Goal: Transaction & Acquisition: Purchase product/service

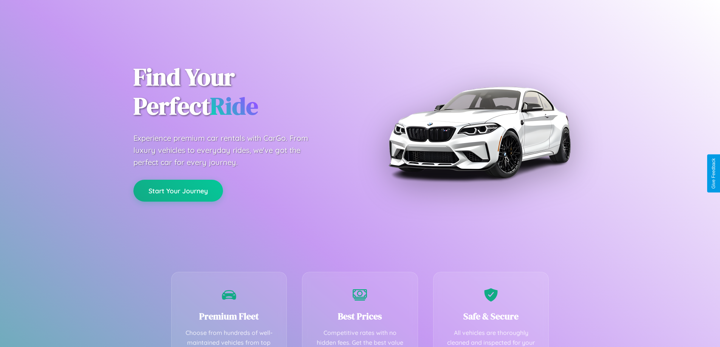
scroll to position [220, 0]
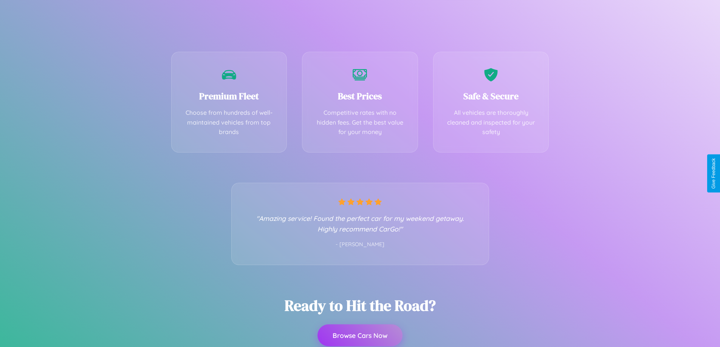
click at [360, 336] on button "Browse Cars Now" at bounding box center [360, 336] width 85 height 22
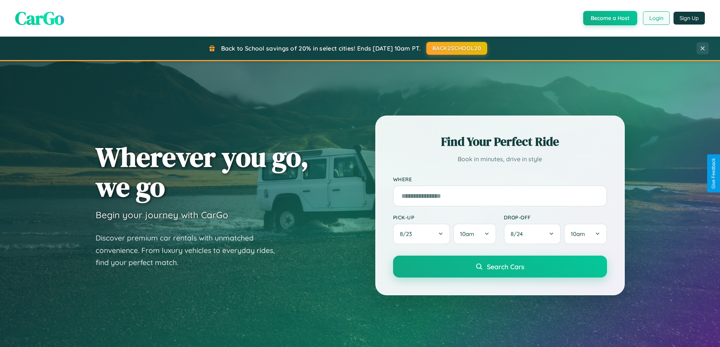
click at [656, 18] on button "Login" at bounding box center [656, 18] width 27 height 14
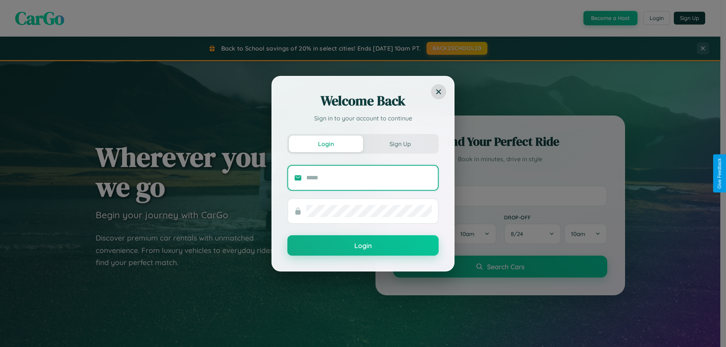
click at [369, 178] on input "text" at bounding box center [369, 178] width 126 height 12
type input "**********"
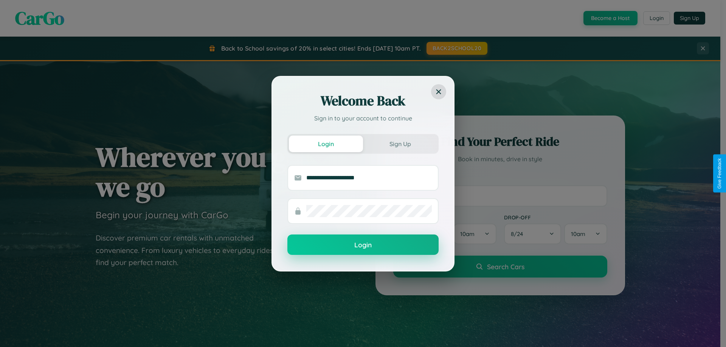
click at [363, 245] on button "Login" at bounding box center [362, 245] width 151 height 20
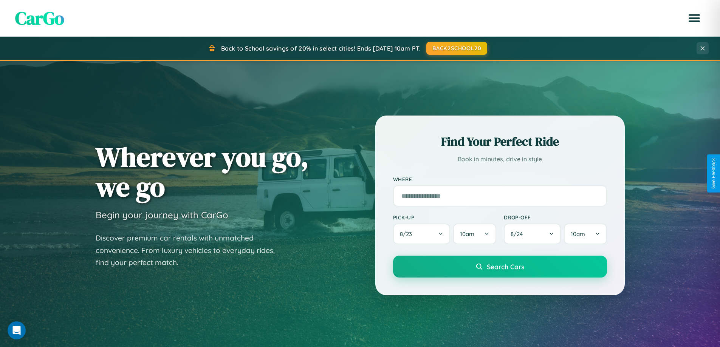
scroll to position [1455, 0]
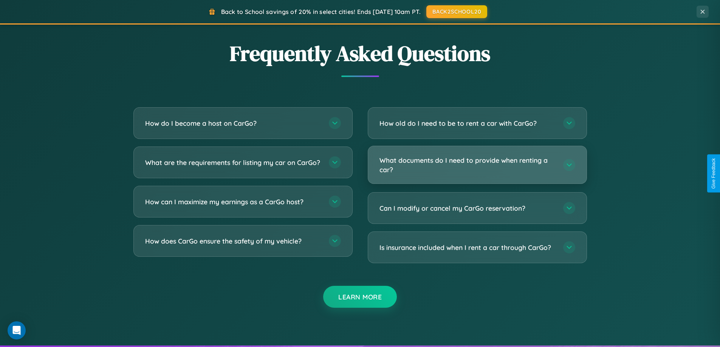
click at [477, 165] on h3 "What documents do I need to provide when renting a car?" at bounding box center [468, 165] width 176 height 19
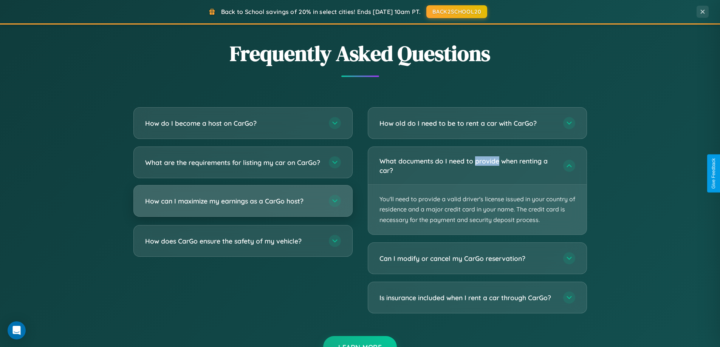
click at [243, 206] on h3 "How can I maximize my earnings as a CarGo host?" at bounding box center [233, 201] width 176 height 9
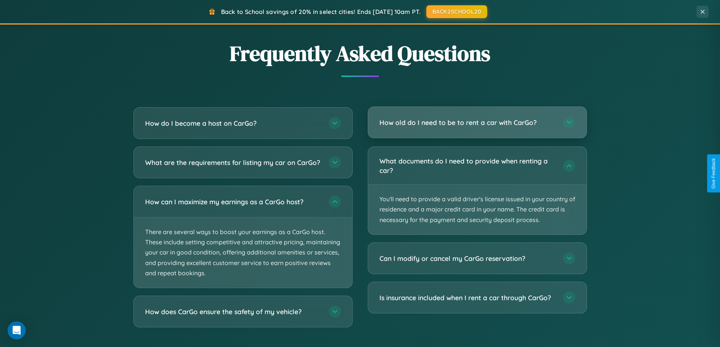
click at [477, 122] on h3 "How old do I need to be to rent a car with CarGo?" at bounding box center [468, 122] width 176 height 9
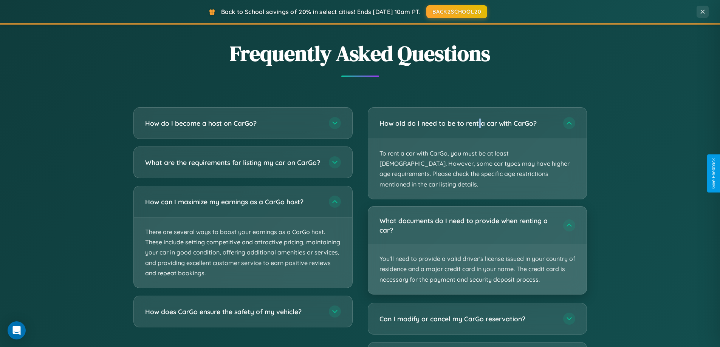
click at [477, 245] on p "You'll need to provide a valid driver's license issued in your country of resid…" at bounding box center [477, 270] width 218 height 50
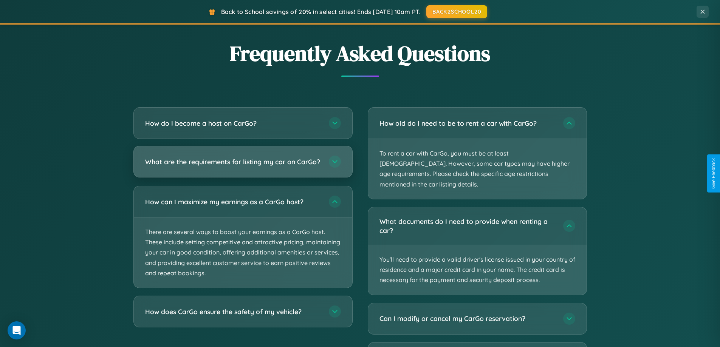
click at [243, 166] on h3 "What are the requirements for listing my car on CarGo?" at bounding box center [233, 161] width 176 height 9
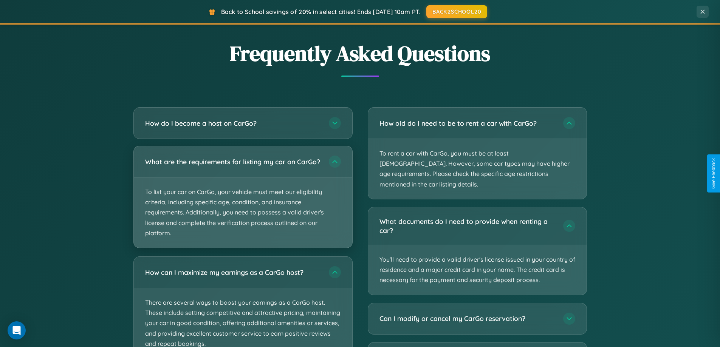
click at [243, 200] on p "To list your car on CarGo, your vehicle must meet our eligibility criteria, inc…" at bounding box center [243, 213] width 218 height 70
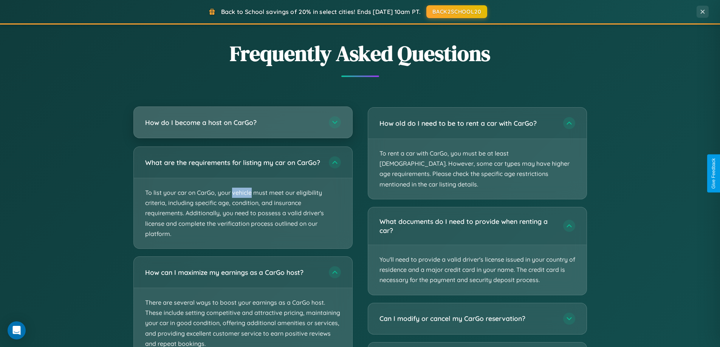
click at [243, 122] on h3 "How do I become a host on CarGo?" at bounding box center [233, 122] width 176 height 9
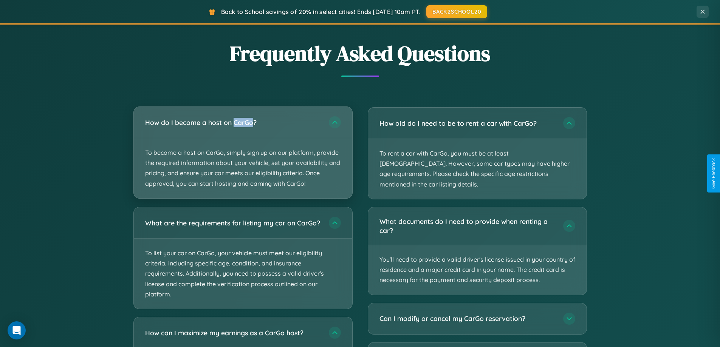
scroll to position [520, 0]
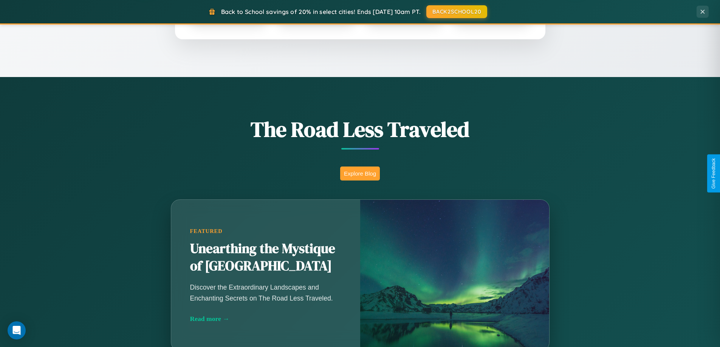
click at [360, 174] on button "Explore Blog" at bounding box center [360, 174] width 40 height 14
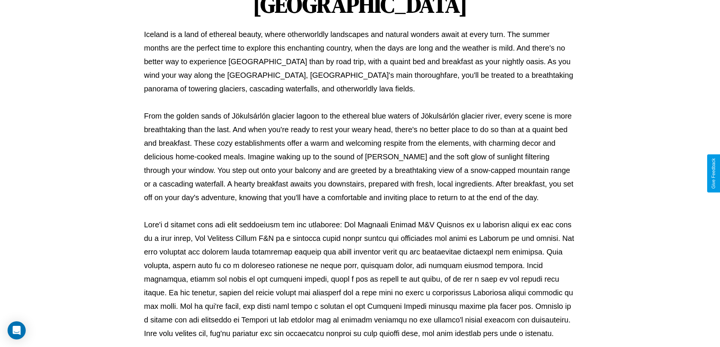
scroll to position [245, 0]
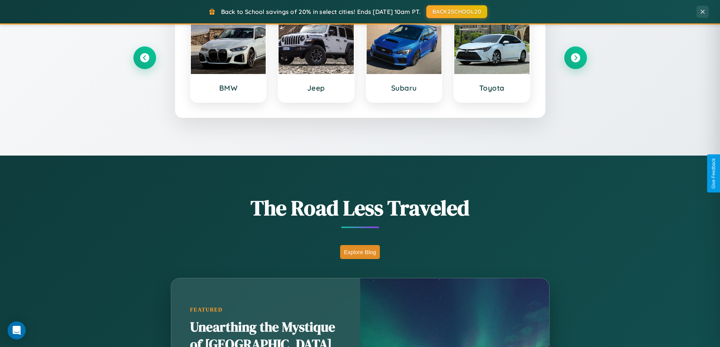
scroll to position [22, 0]
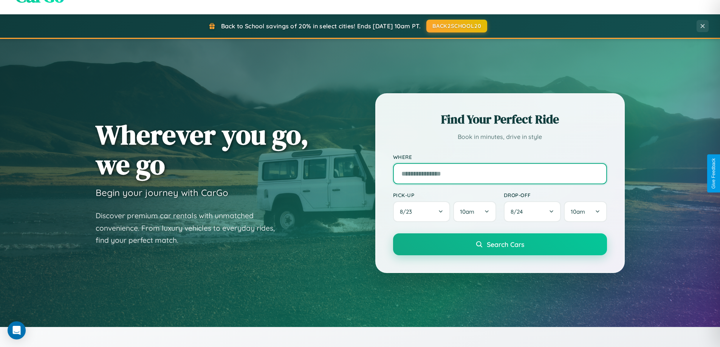
click at [500, 174] on input "text" at bounding box center [500, 173] width 214 height 21
type input "**********"
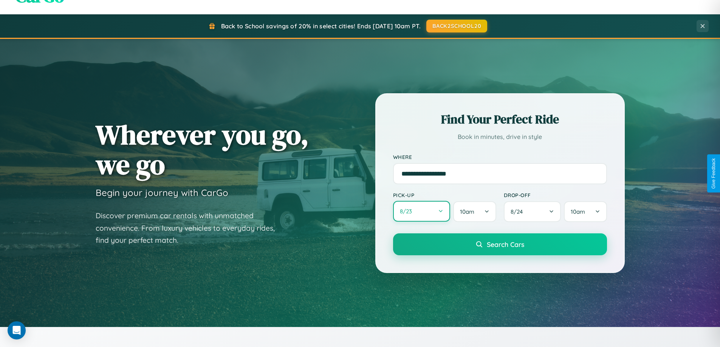
click at [421, 212] on button "8 / 23" at bounding box center [421, 211] width 57 height 21
select select "*"
select select "****"
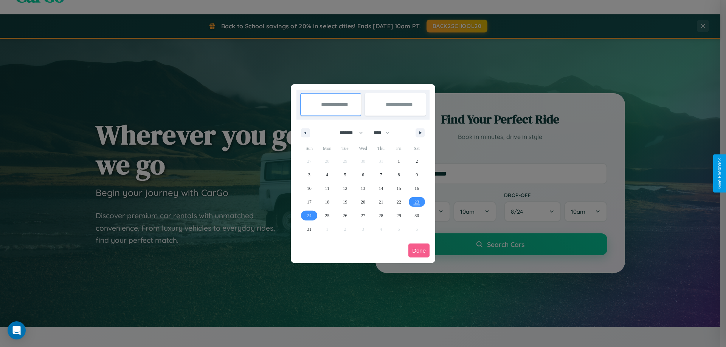
click at [348, 133] on select "******* ******** ***** ***** *** **** **** ****** ********* ******* ******** **…" at bounding box center [350, 133] width 32 height 12
select select "*"
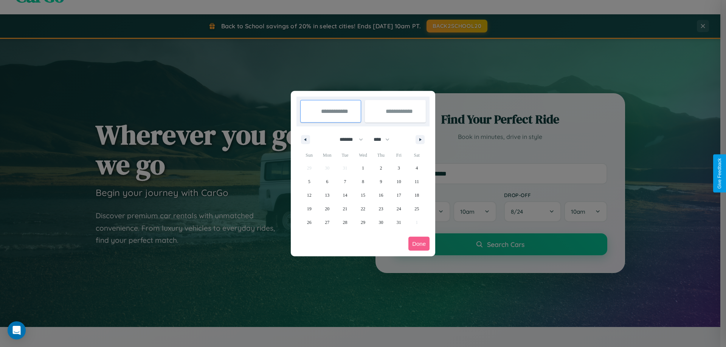
drag, startPoint x: 385, startPoint y: 139, endPoint x: 363, endPoint y: 152, distance: 25.0
click at [385, 139] on select "**** **** **** **** **** **** **** **** **** **** **** **** **** **** **** ****…" at bounding box center [381, 139] width 23 height 12
select select "****"
click at [381, 168] on span "1" at bounding box center [381, 168] width 2 height 14
type input "**********"
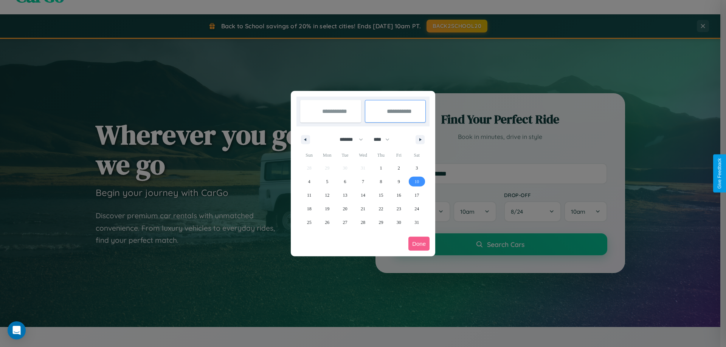
click at [417, 181] on span "10" at bounding box center [416, 182] width 5 height 14
type input "**********"
click at [419, 244] on button "Done" at bounding box center [418, 244] width 21 height 14
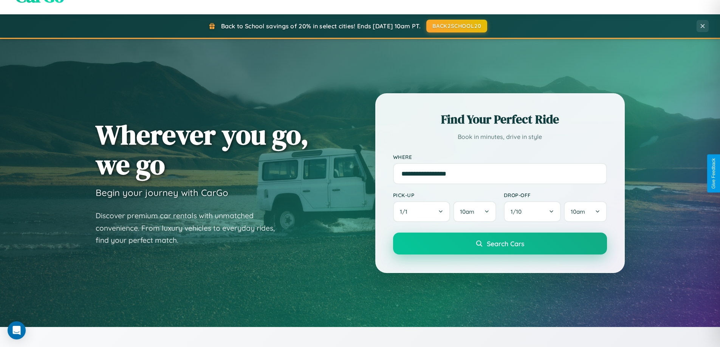
click at [500, 244] on span "Search Cars" at bounding box center [505, 244] width 37 height 8
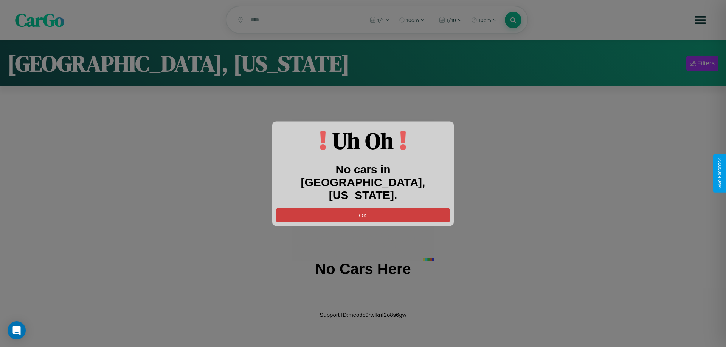
click at [363, 208] on button "OK" at bounding box center [363, 215] width 174 height 14
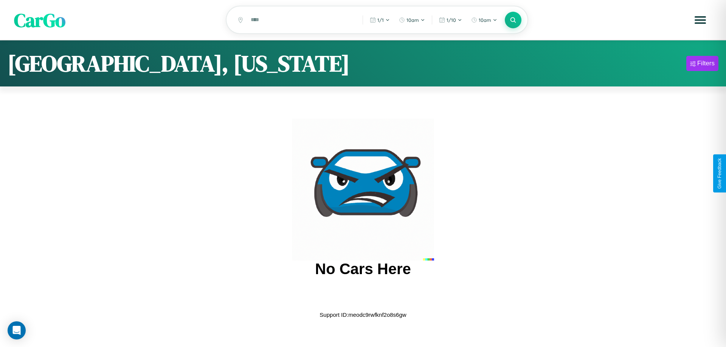
click at [40, 20] on span "CarGo" at bounding box center [39, 20] width 51 height 26
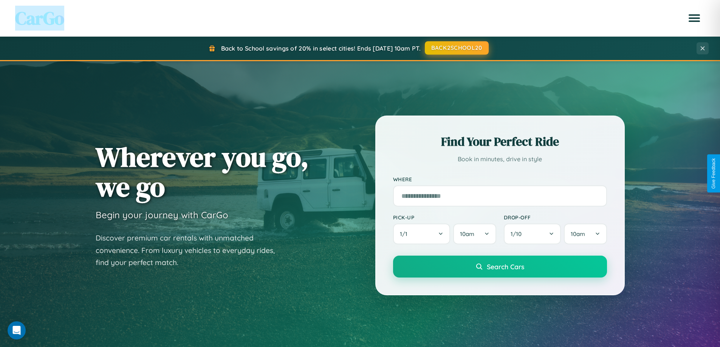
click at [456, 48] on button "BACK2SCHOOL20" at bounding box center [457, 48] width 64 height 14
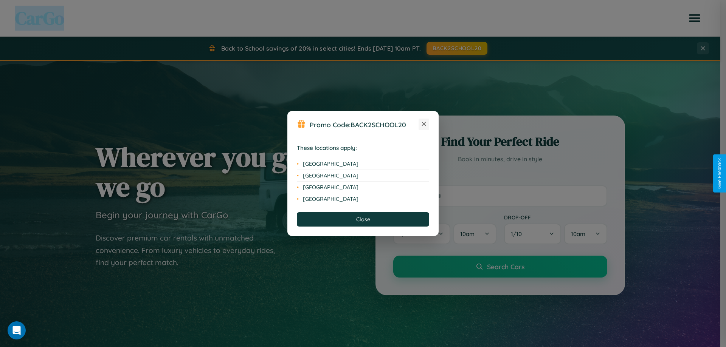
click at [424, 124] on icon at bounding box center [424, 124] width 4 height 4
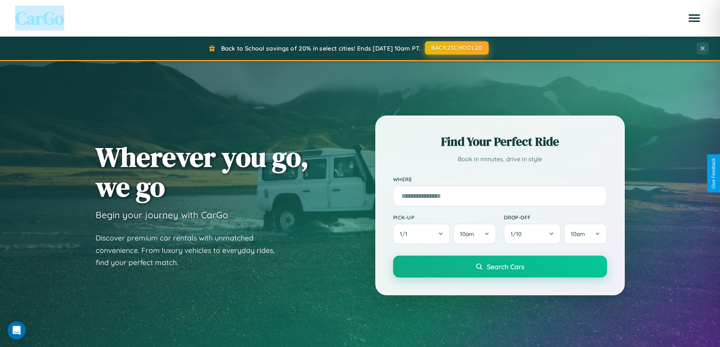
click at [456, 48] on button "BACK2SCHOOL20" at bounding box center [457, 48] width 64 height 14
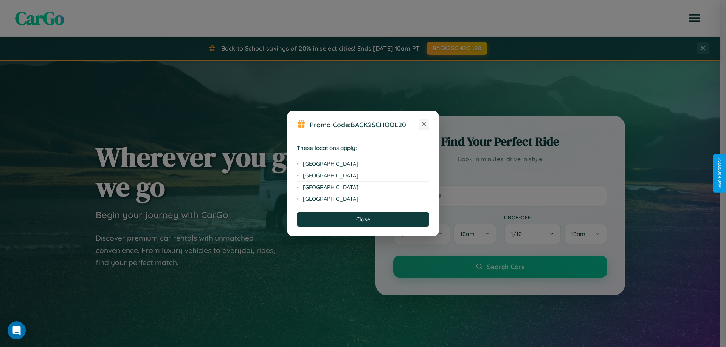
click at [424, 124] on icon at bounding box center [424, 124] width 4 height 4
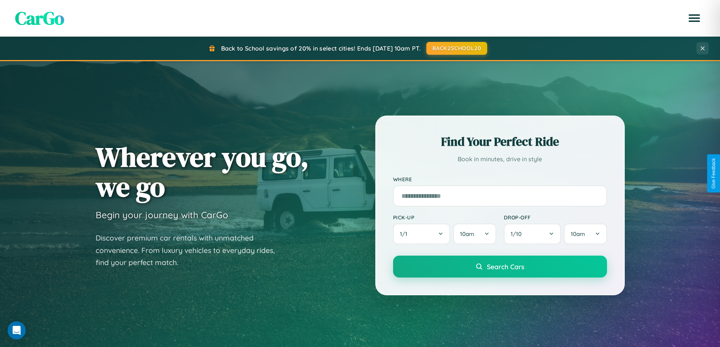
scroll to position [326, 0]
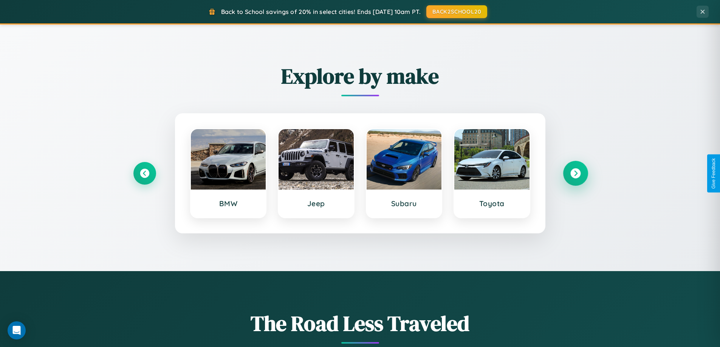
click at [575, 174] on icon at bounding box center [575, 174] width 10 height 10
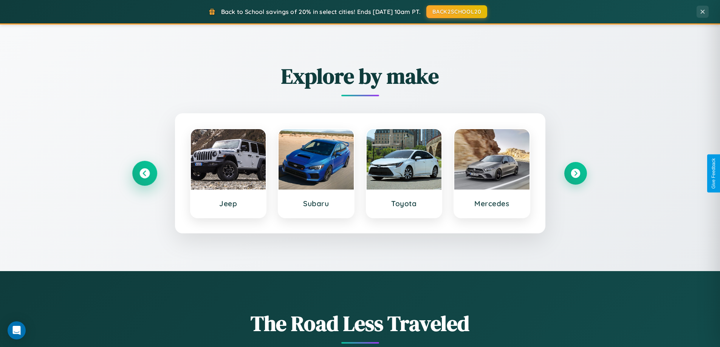
click at [144, 174] on icon at bounding box center [144, 174] width 10 height 10
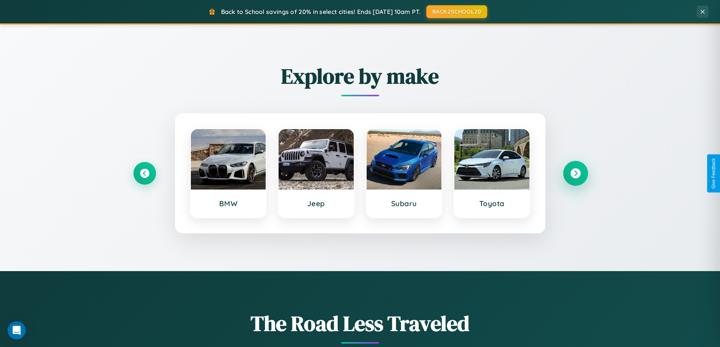
click at [575, 174] on icon at bounding box center [575, 174] width 10 height 10
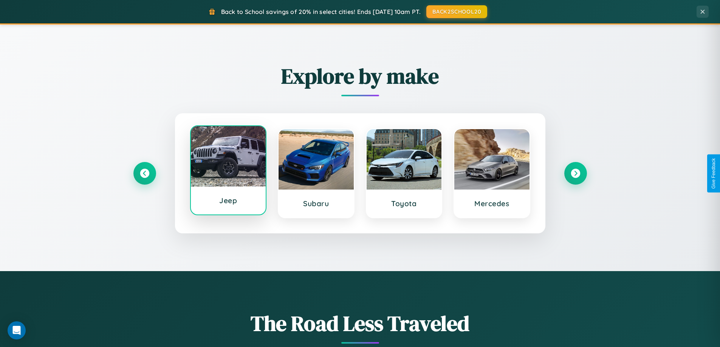
click at [228, 174] on div at bounding box center [228, 156] width 75 height 60
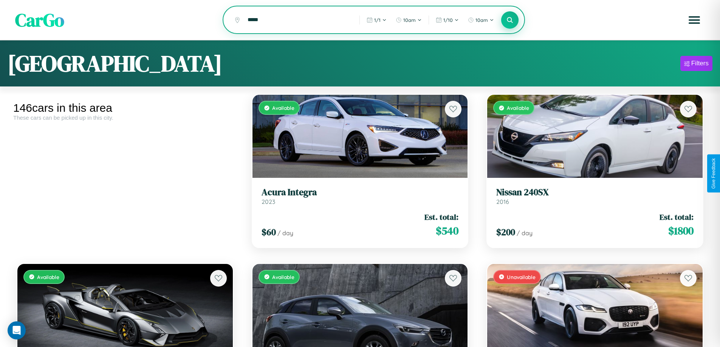
click at [510, 20] on icon at bounding box center [510, 19] width 7 height 7
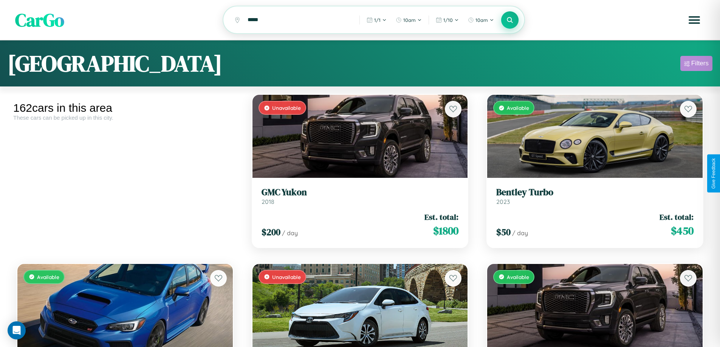
click at [696, 65] on div "Filters" at bounding box center [699, 64] width 17 height 8
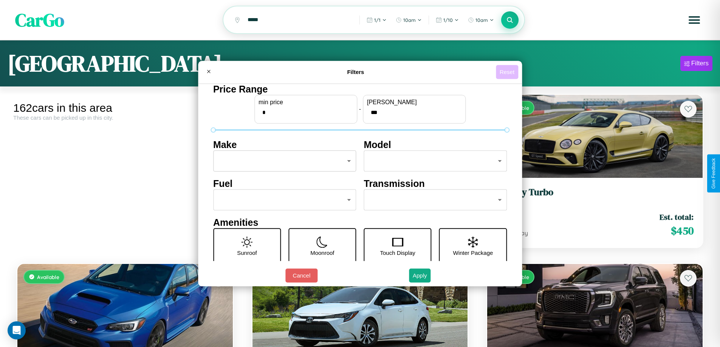
click at [508, 72] on button "Reset" at bounding box center [507, 72] width 22 height 14
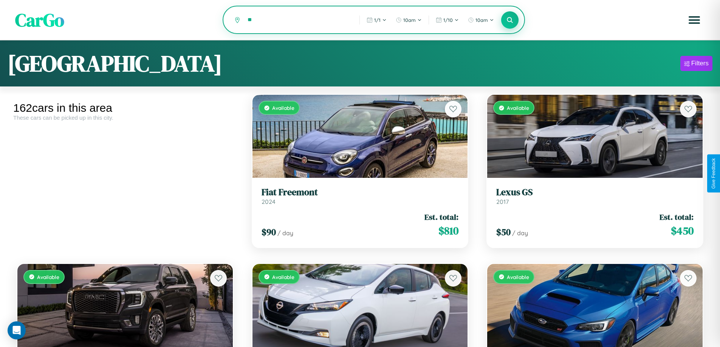
type input "*"
type input "**********"
click at [510, 20] on icon at bounding box center [510, 19] width 7 height 7
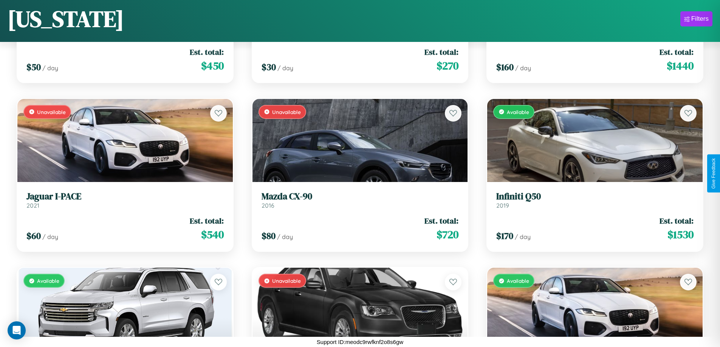
scroll to position [2476, 0]
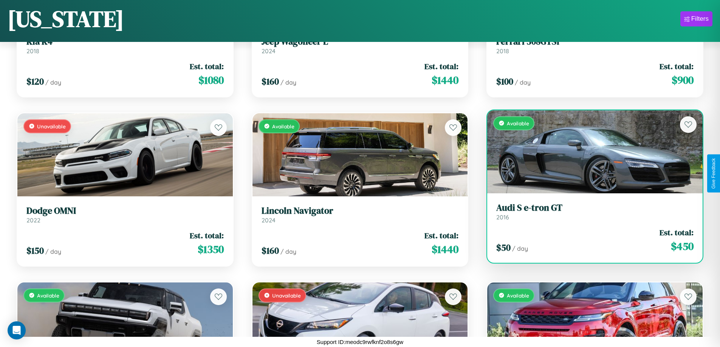
click at [590, 213] on link "Audi S e-tron GT 2016" at bounding box center [594, 212] width 197 height 19
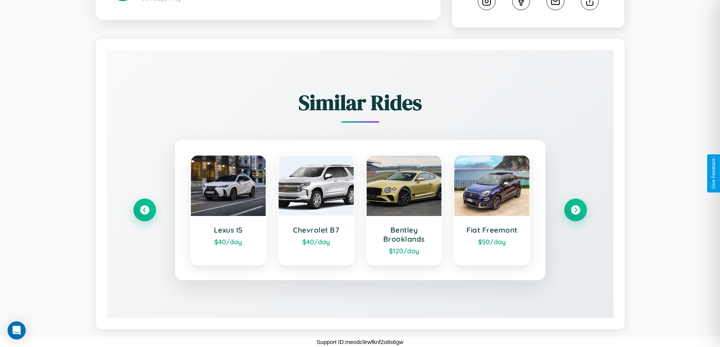
scroll to position [428, 0]
click at [144, 210] on icon at bounding box center [144, 210] width 10 height 10
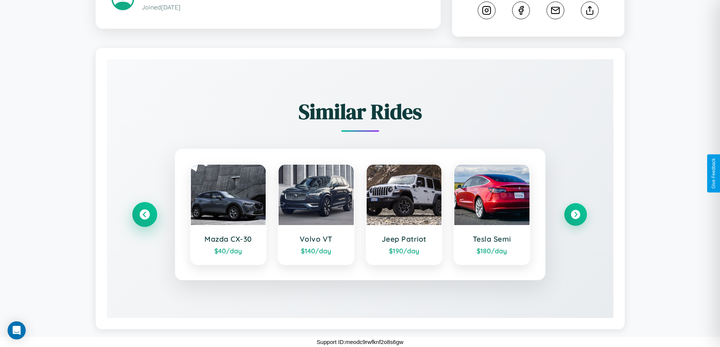
scroll to position [419, 0]
click at [575, 215] on icon at bounding box center [575, 215] width 10 height 10
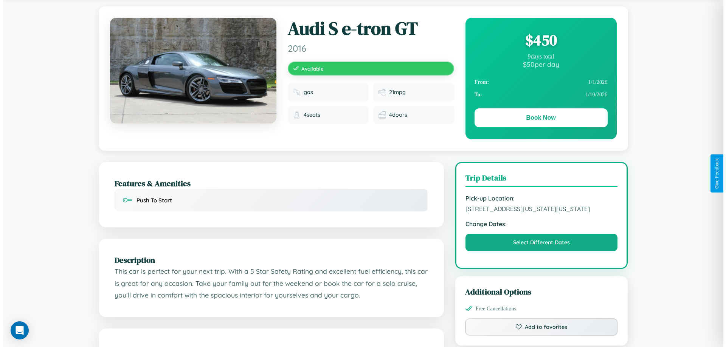
scroll to position [0, 0]
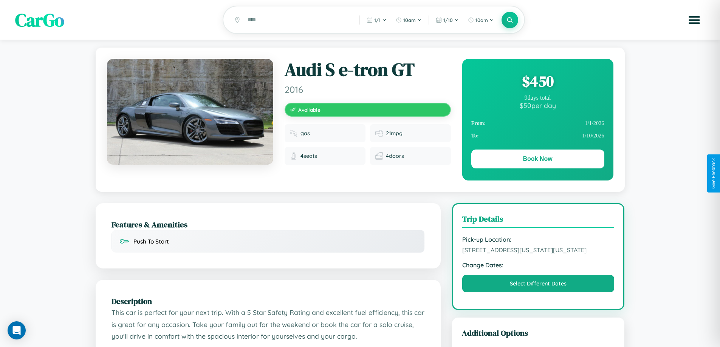
click at [538, 82] on div "$ 450" at bounding box center [537, 81] width 133 height 20
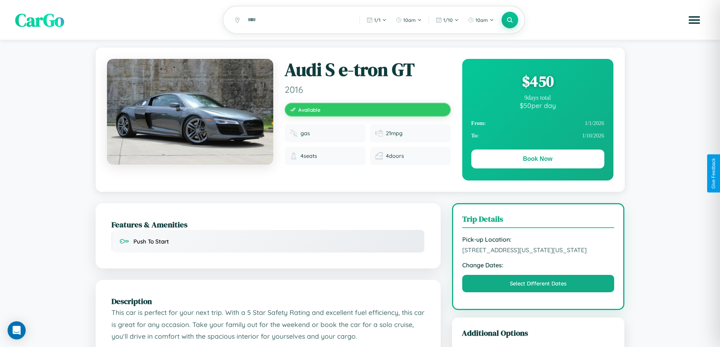
click at [538, 82] on div "$ 450" at bounding box center [537, 81] width 133 height 20
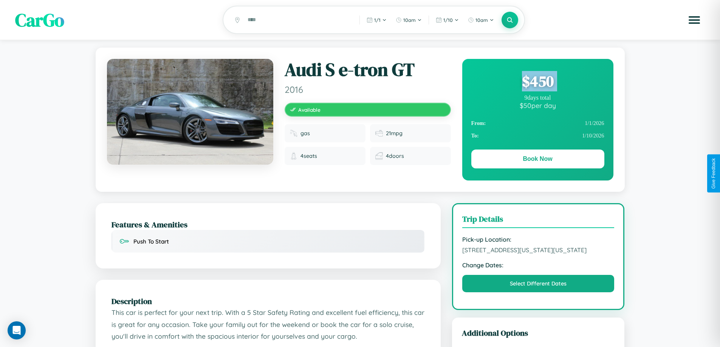
click at [538, 82] on div "$ 450" at bounding box center [537, 81] width 133 height 20
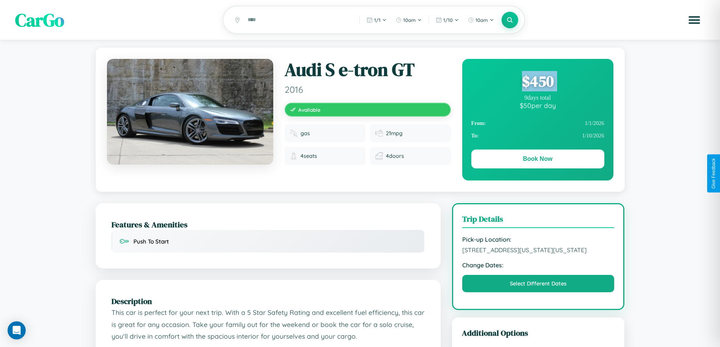
click at [538, 82] on div "$ 450" at bounding box center [537, 81] width 133 height 20
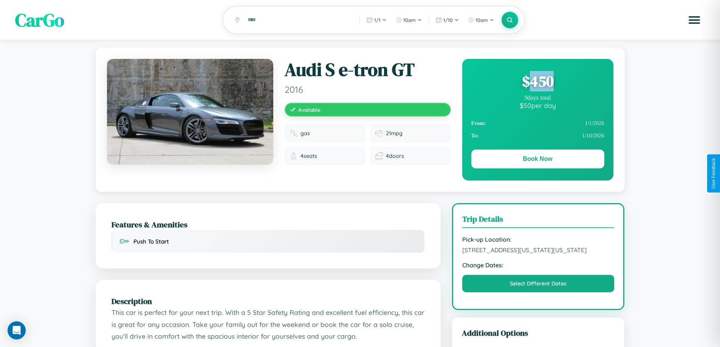
click at [538, 82] on div "$ 450" at bounding box center [537, 81] width 133 height 20
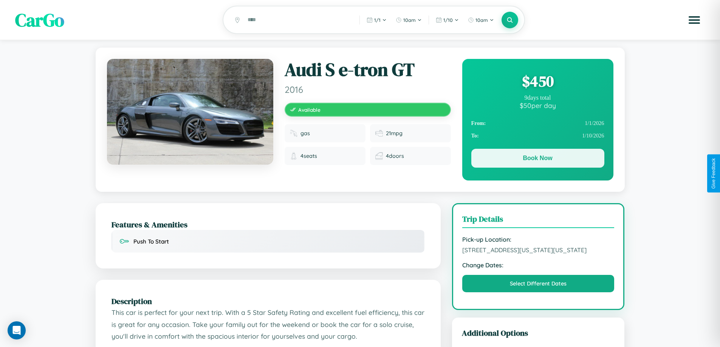
click at [538, 160] on button "Book Now" at bounding box center [537, 158] width 133 height 19
